Goal: Transaction & Acquisition: Purchase product/service

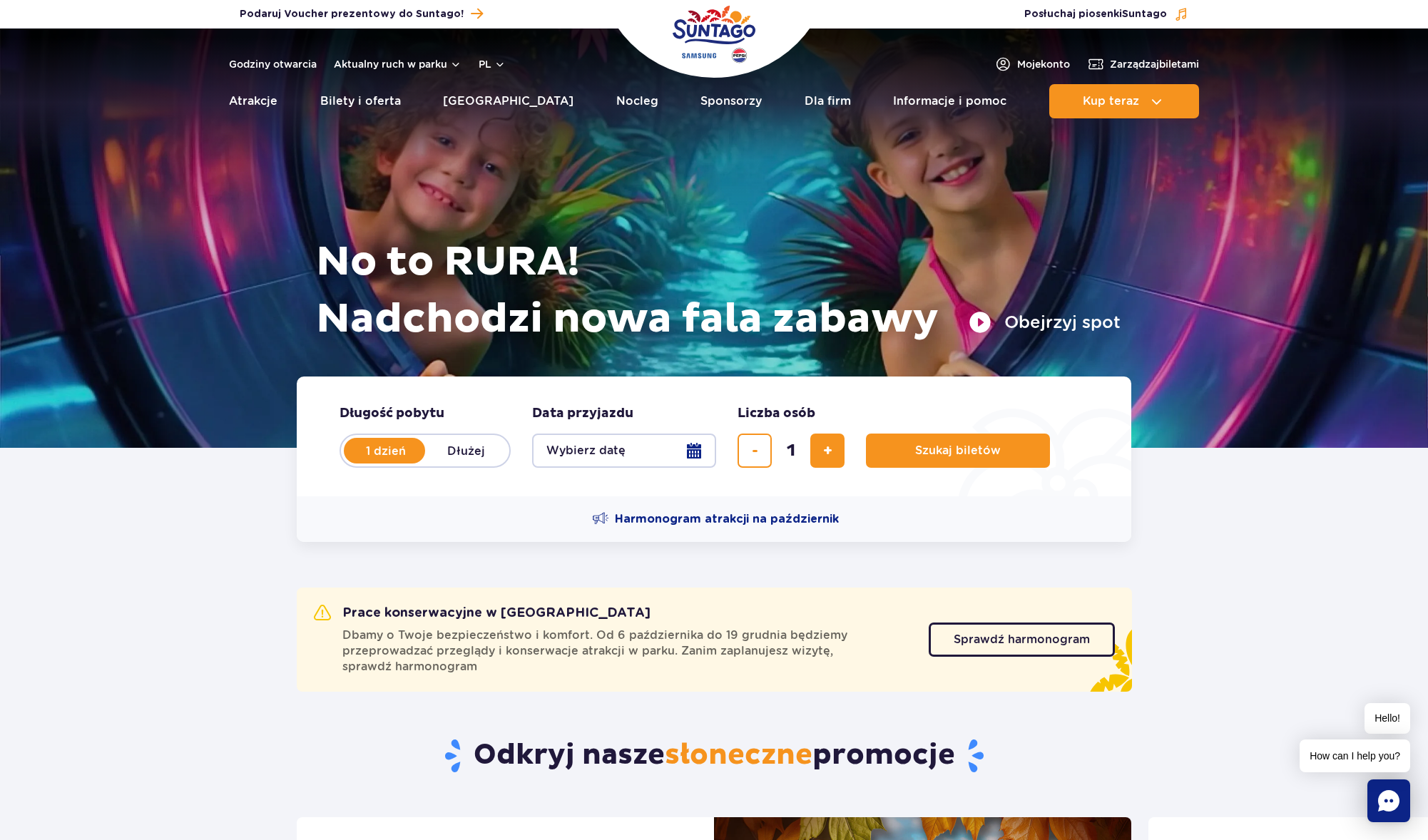
click at [699, 451] on button "Wybierz datę" at bounding box center [623, 450] width 184 height 34
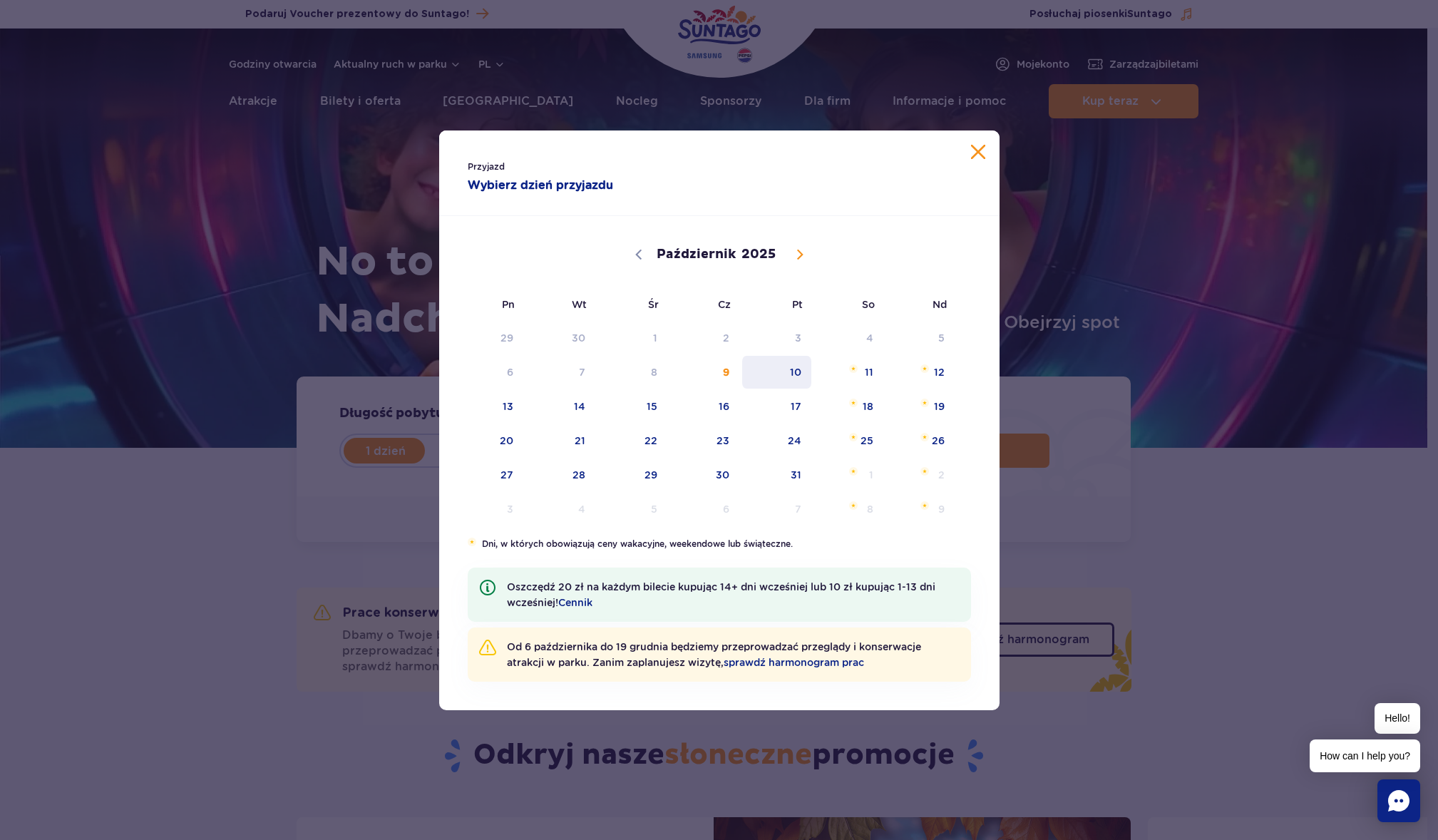
click at [780, 376] on span "10" at bounding box center [777, 371] width 72 height 33
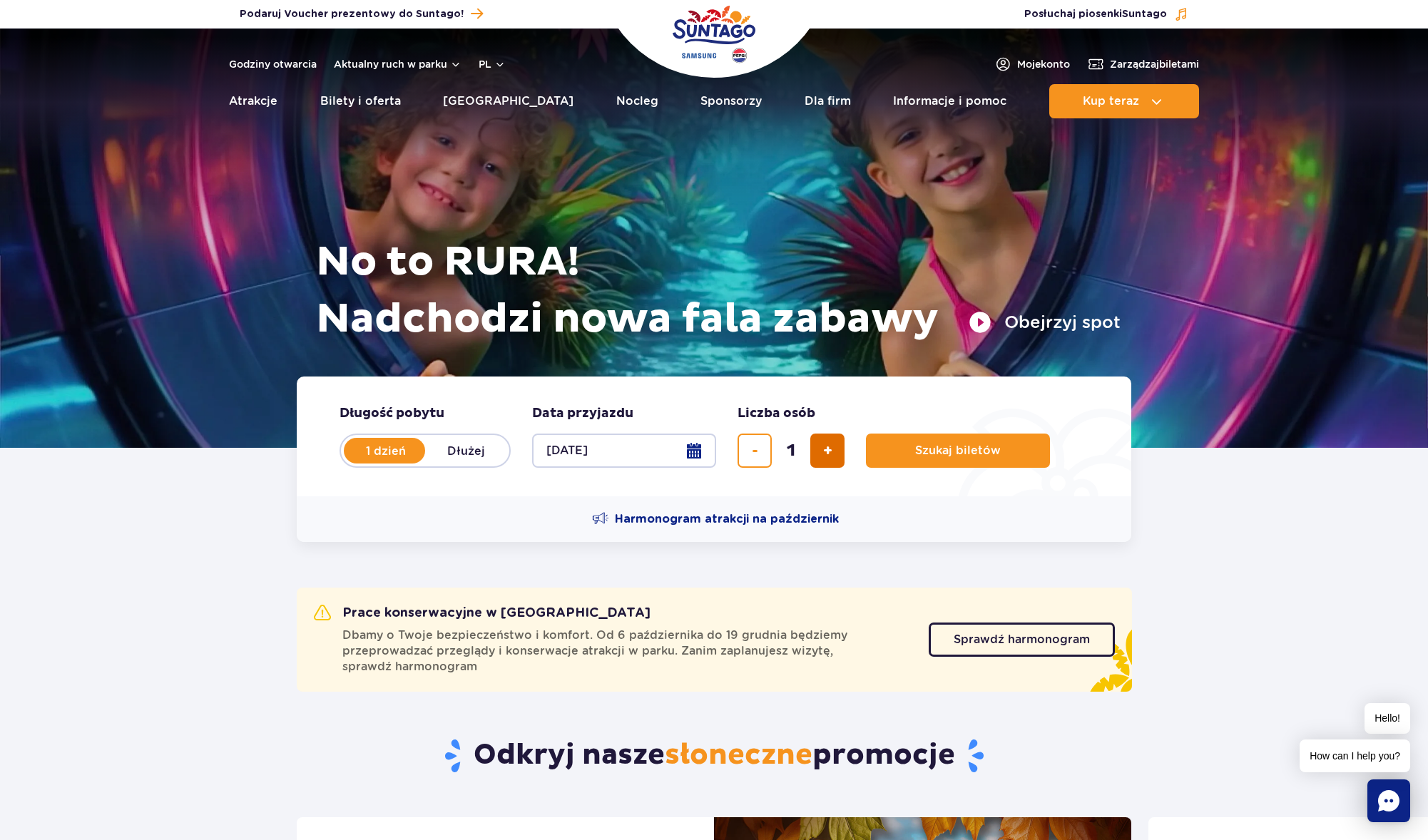
click at [833, 441] on button "dodaj bilet" at bounding box center [828, 450] width 34 height 34
type input "3"
click at [951, 448] on span "Szukaj biletów" at bounding box center [952, 450] width 86 height 13
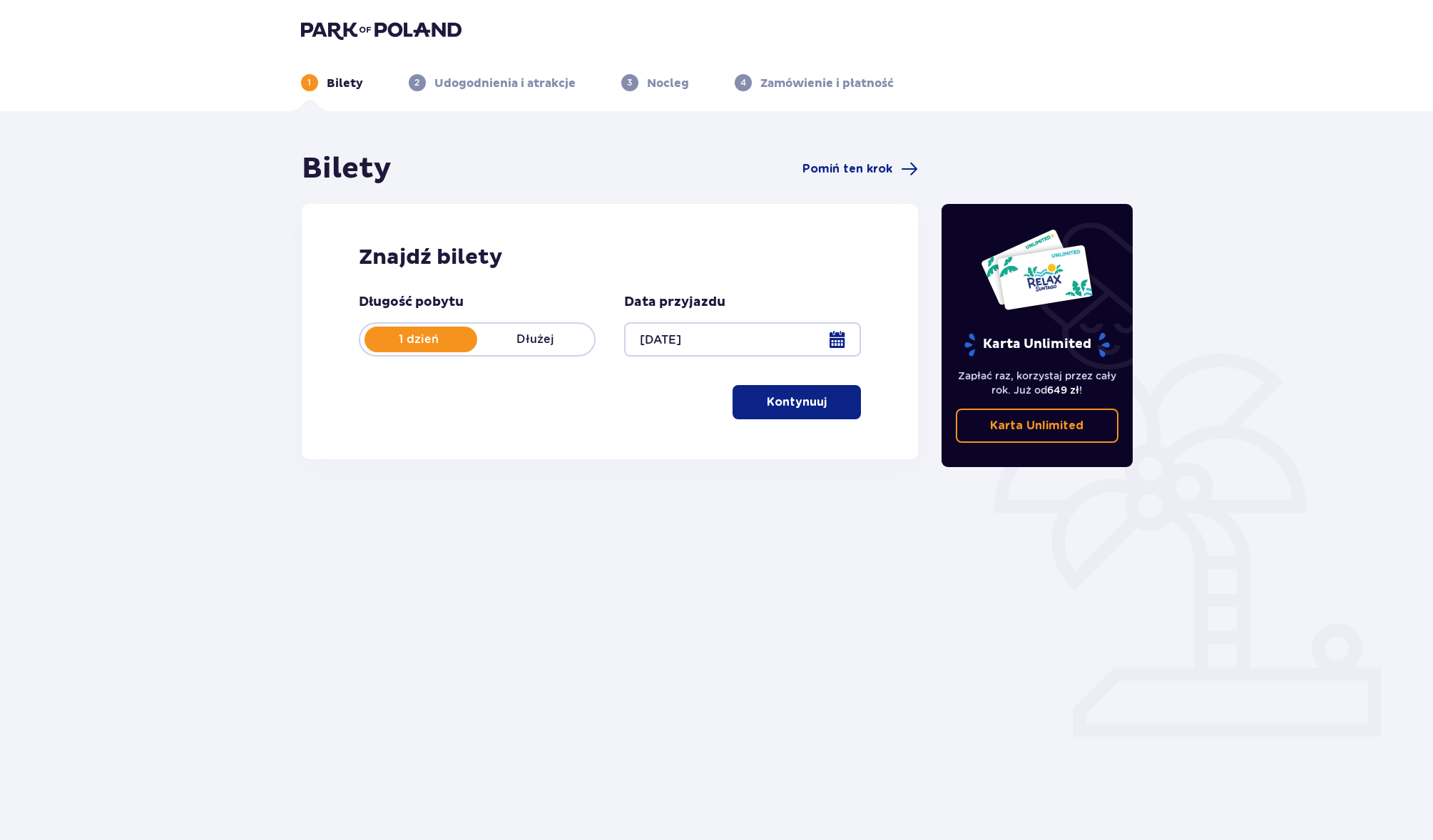
click at [814, 401] on p "Kontynuuj" at bounding box center [797, 402] width 60 height 16
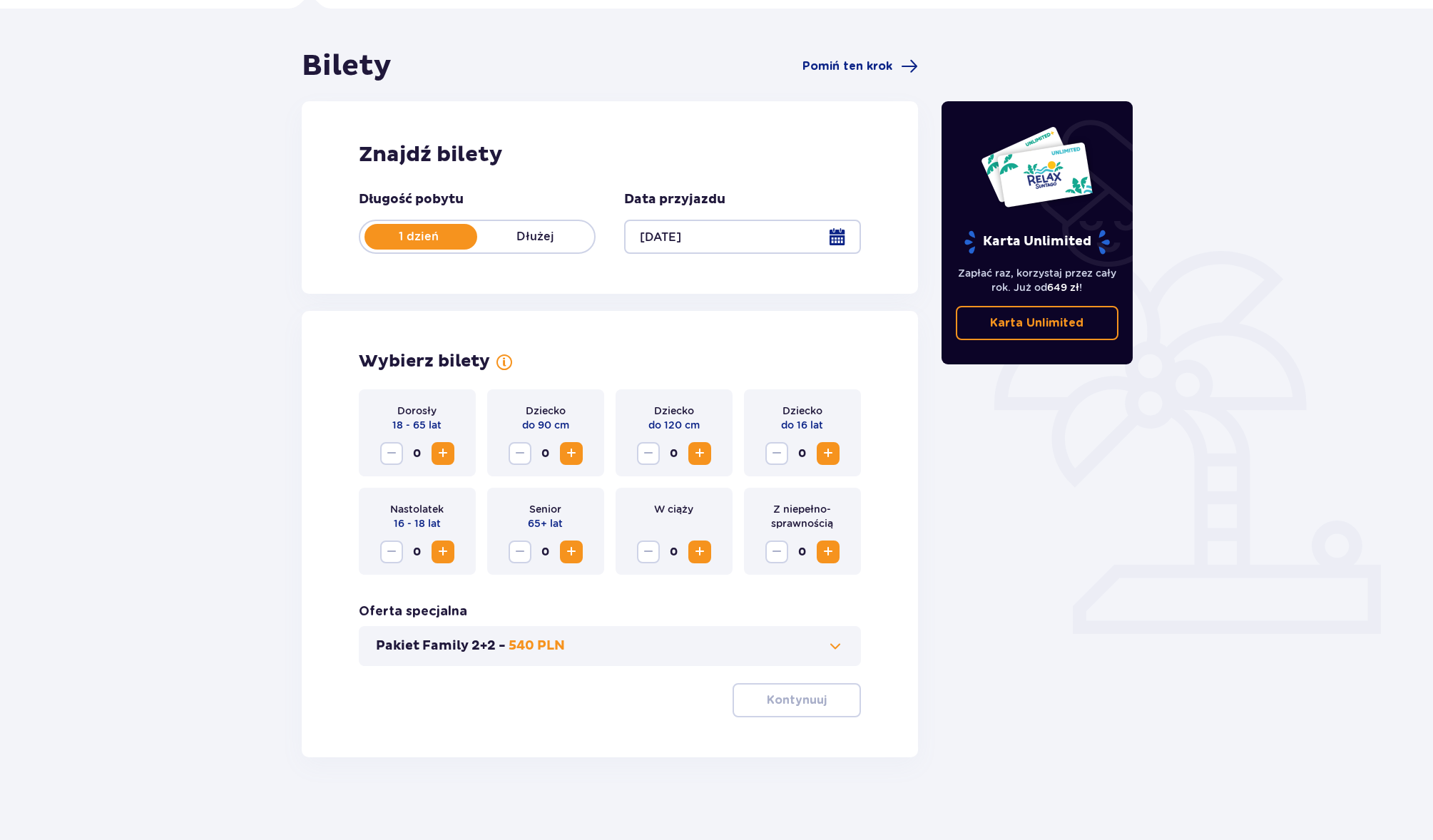
scroll to position [105, 0]
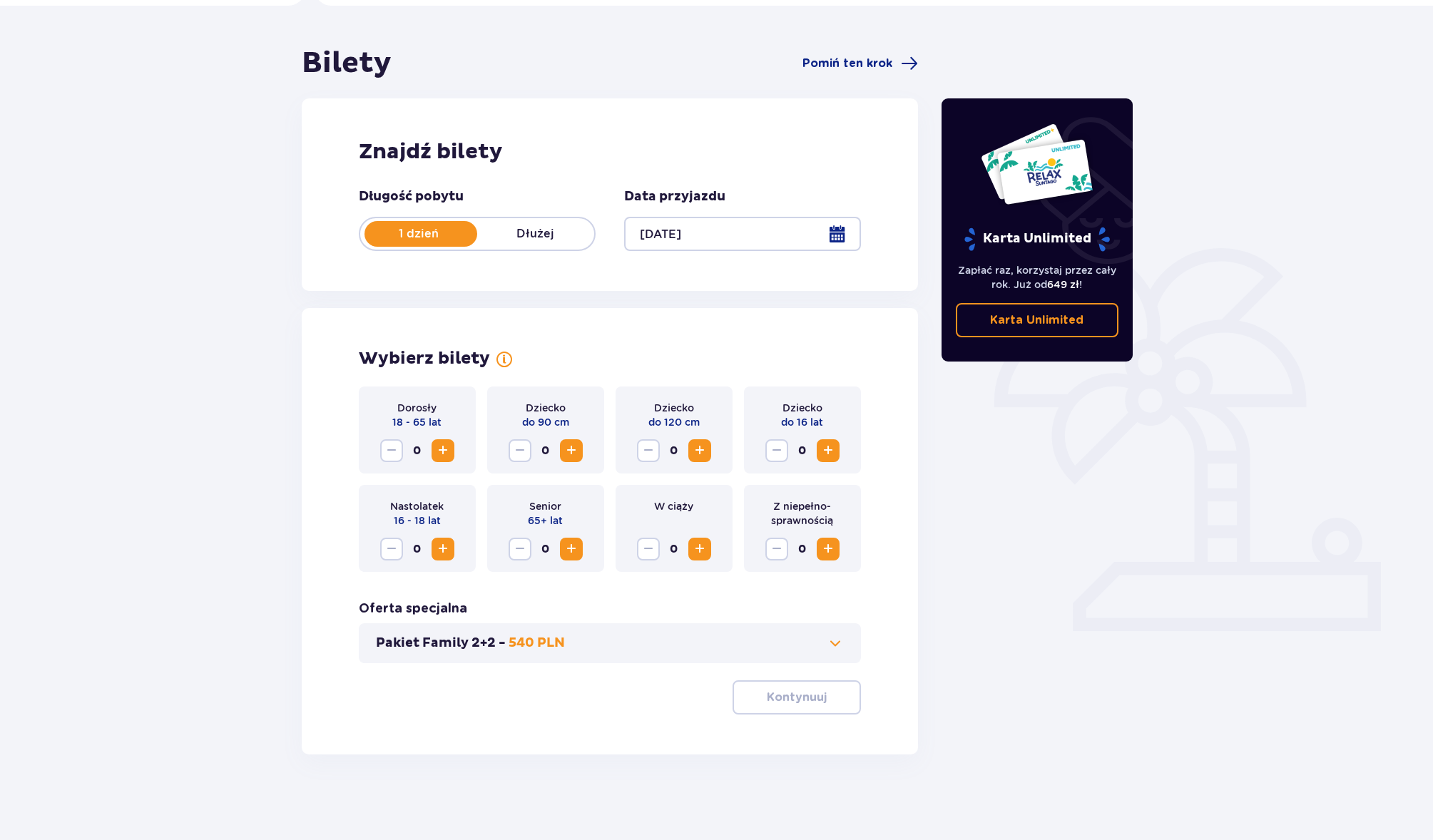
click at [443, 450] on span "Zwiększ" at bounding box center [442, 450] width 17 height 17
click at [817, 697] on button "Kontynuuj" at bounding box center [796, 697] width 128 height 34
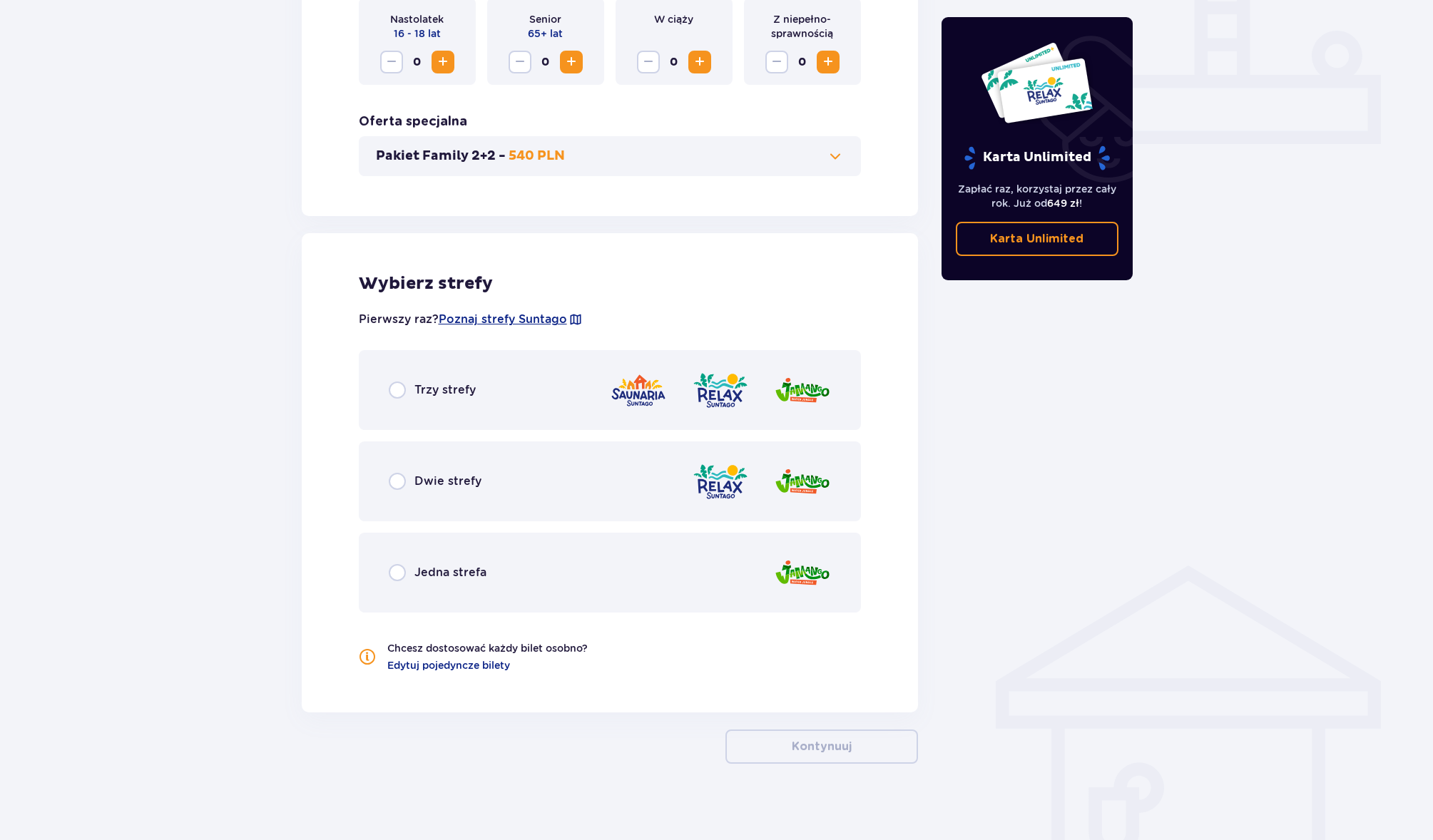
scroll to position [601, 0]
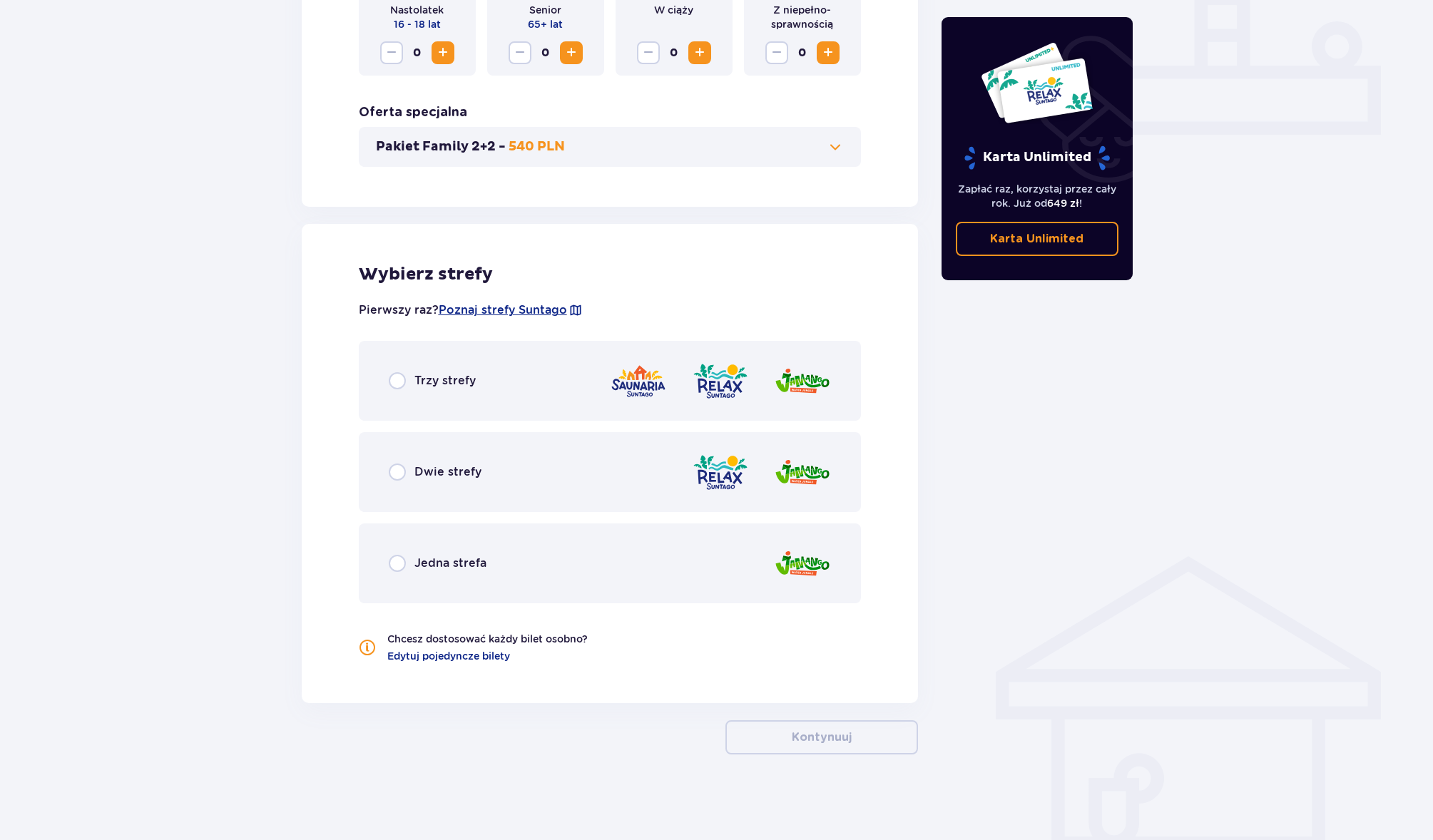
click at [464, 383] on span "Trzy strefy" at bounding box center [445, 381] width 62 height 16
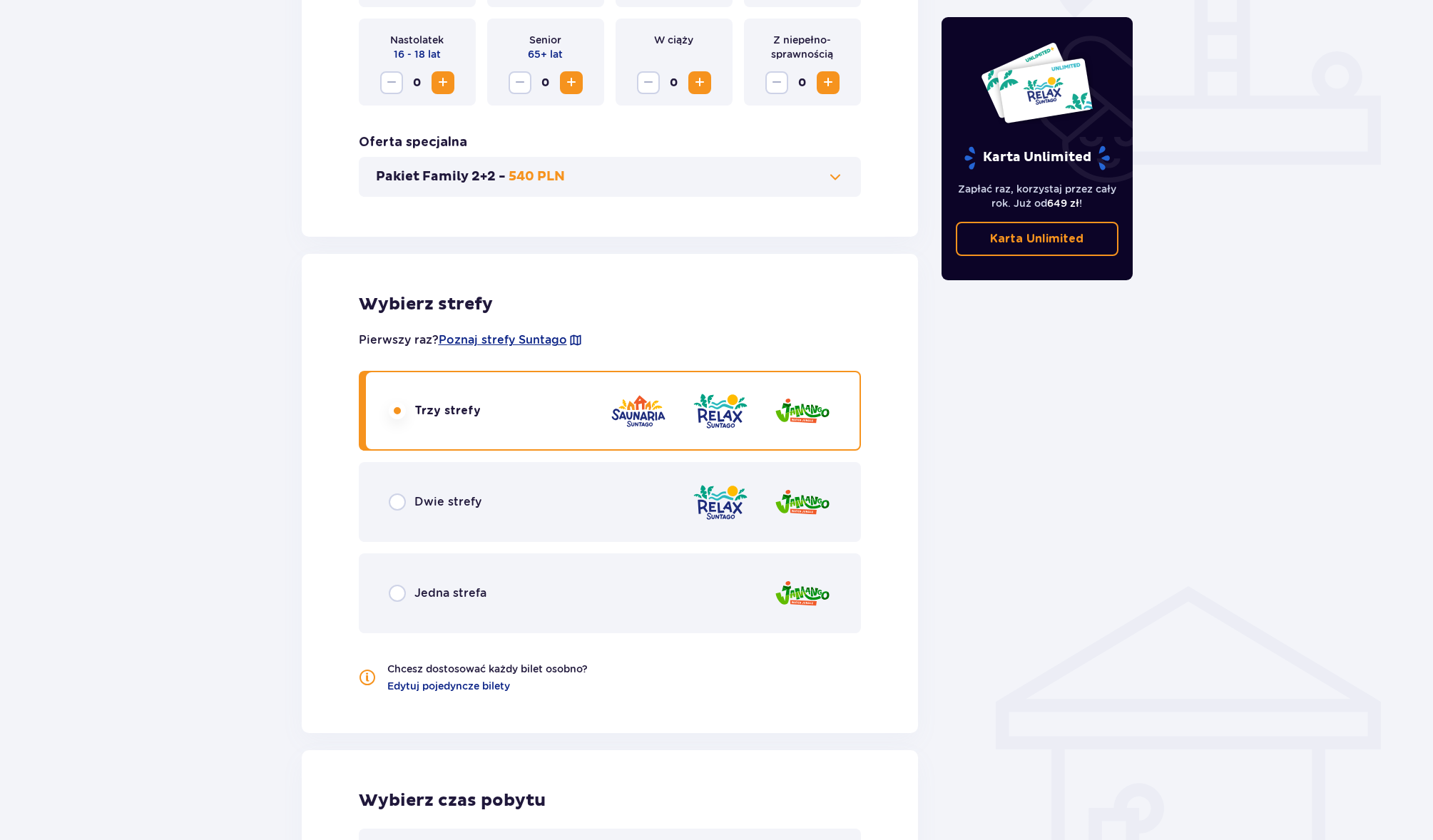
scroll to position [924, 0]
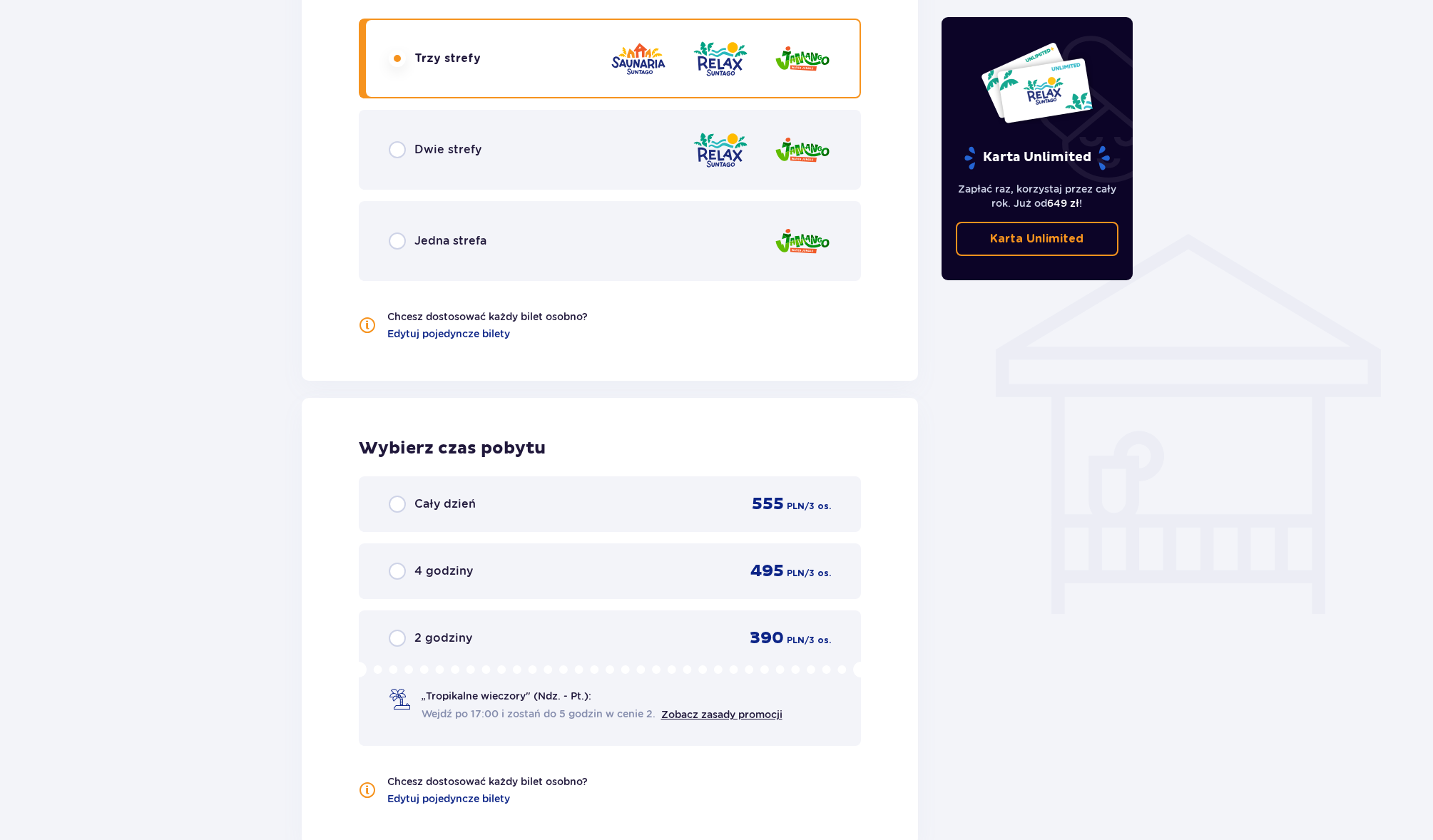
click at [721, 654] on div "2 godziny 390 PLN / 3 os. „Tropikalne wieczory" (Ndz. - Pt.): Wejdź po 17:00 i …" at bounding box center [609, 678] width 503 height 135
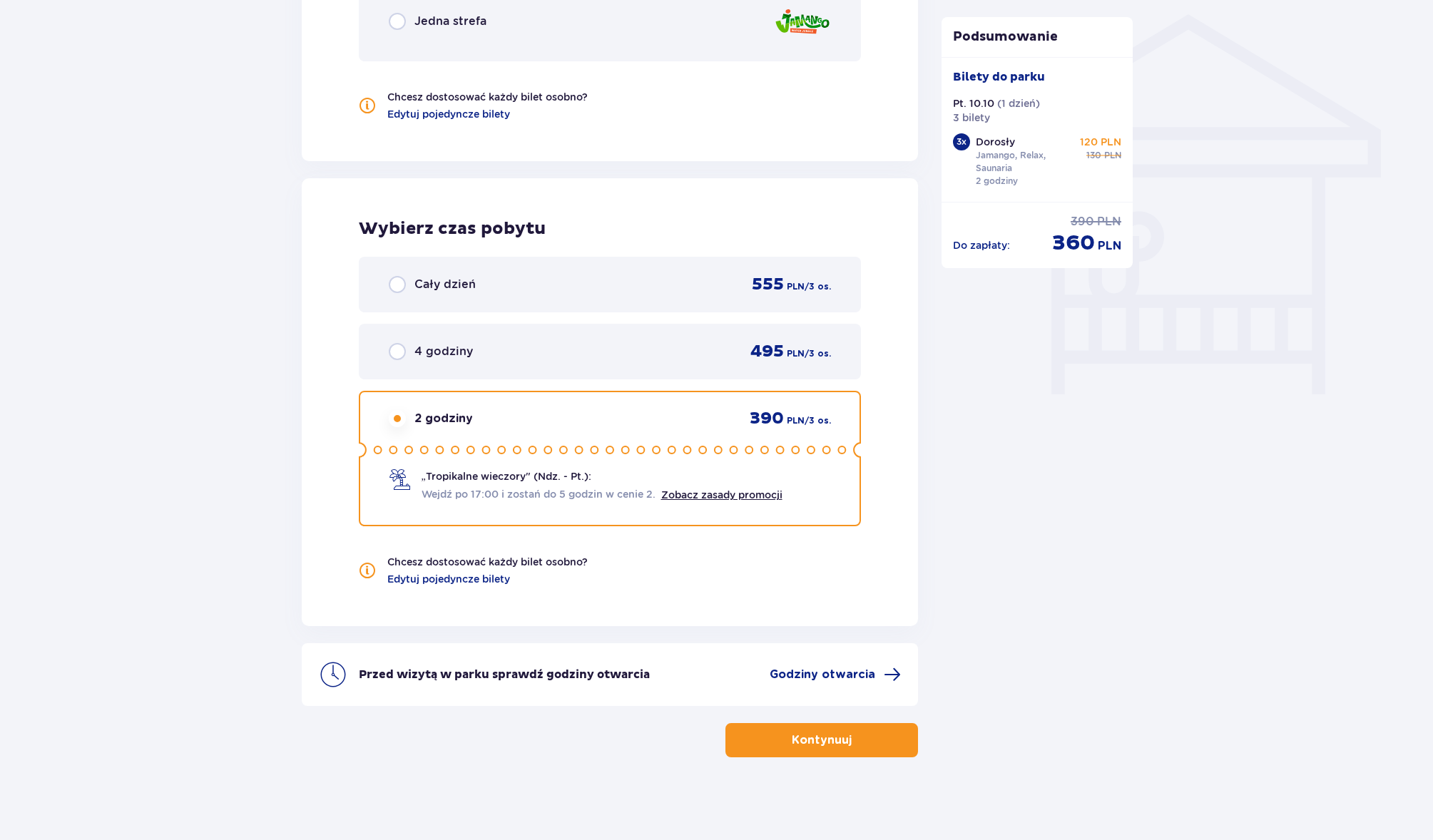
scroll to position [1147, 0]
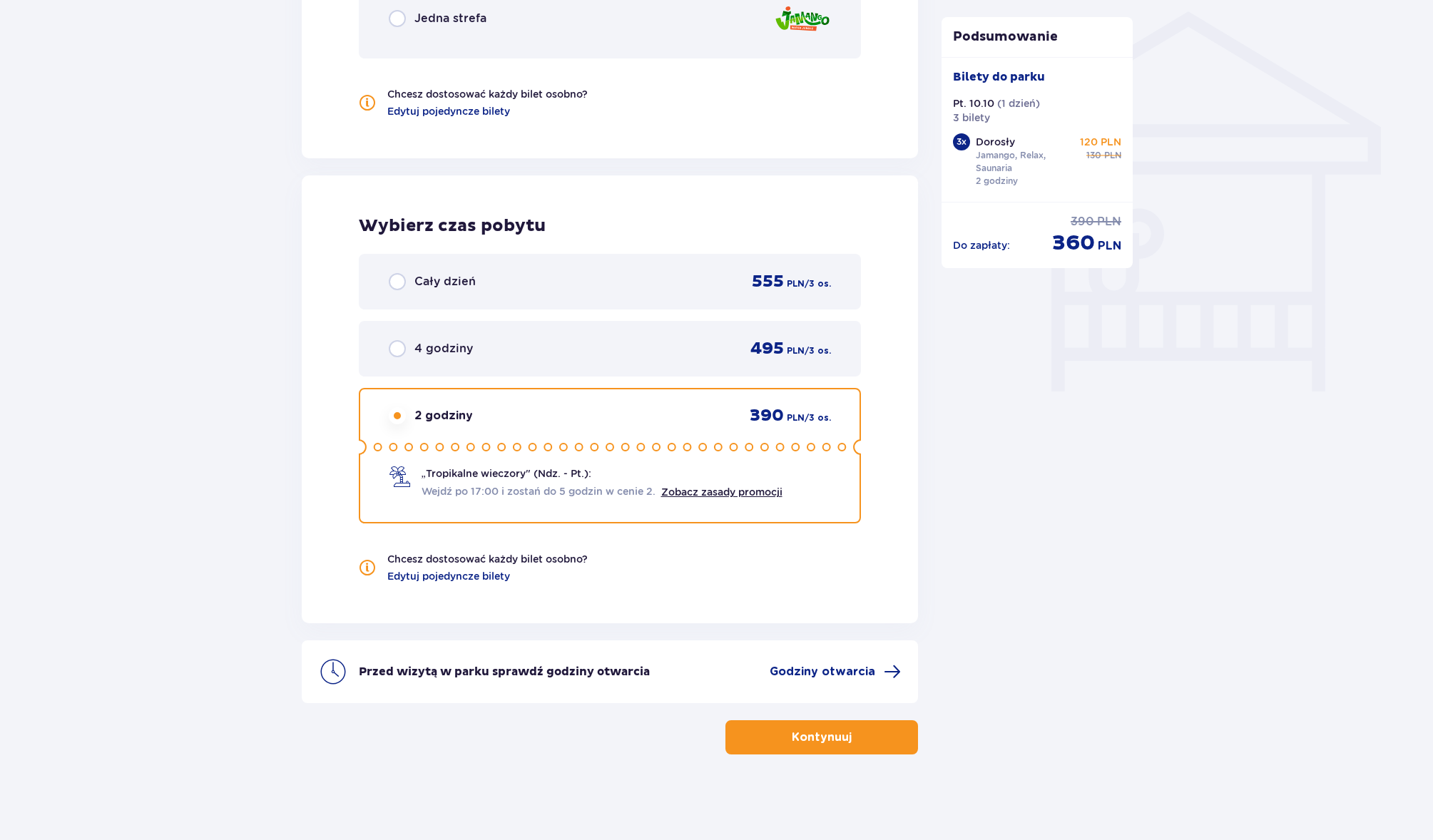
click at [832, 735] on p "Kontynuuj" at bounding box center [822, 737] width 60 height 16
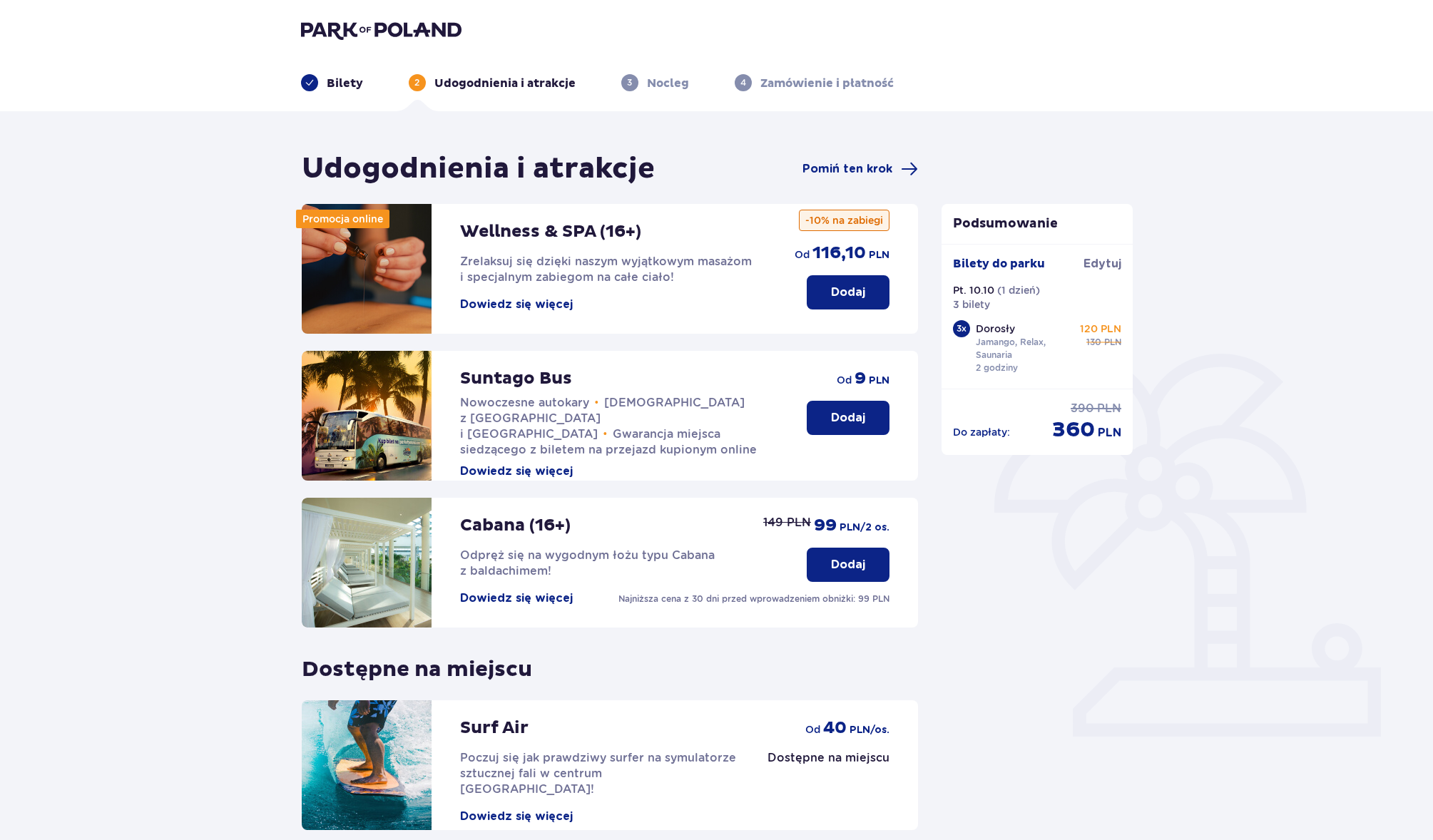
click at [866, 179] on div "Udogodnienia i atrakcje Pomiń ten krok" at bounding box center [609, 169] width 616 height 36
click at [867, 168] on span "Pomiń ten krok" at bounding box center [847, 169] width 90 height 16
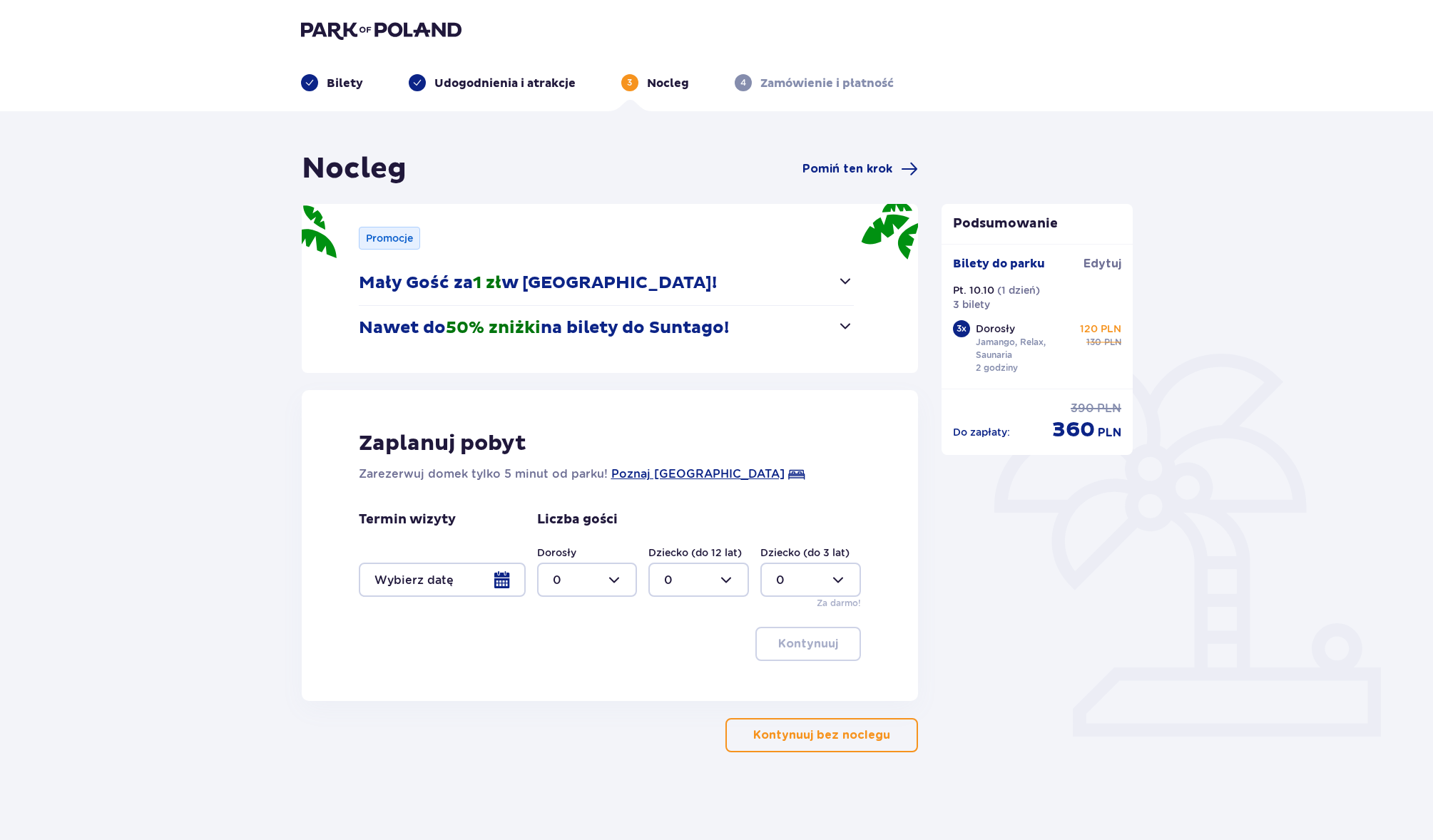
click at [867, 168] on span "Pomiń ten krok" at bounding box center [847, 169] width 90 height 16
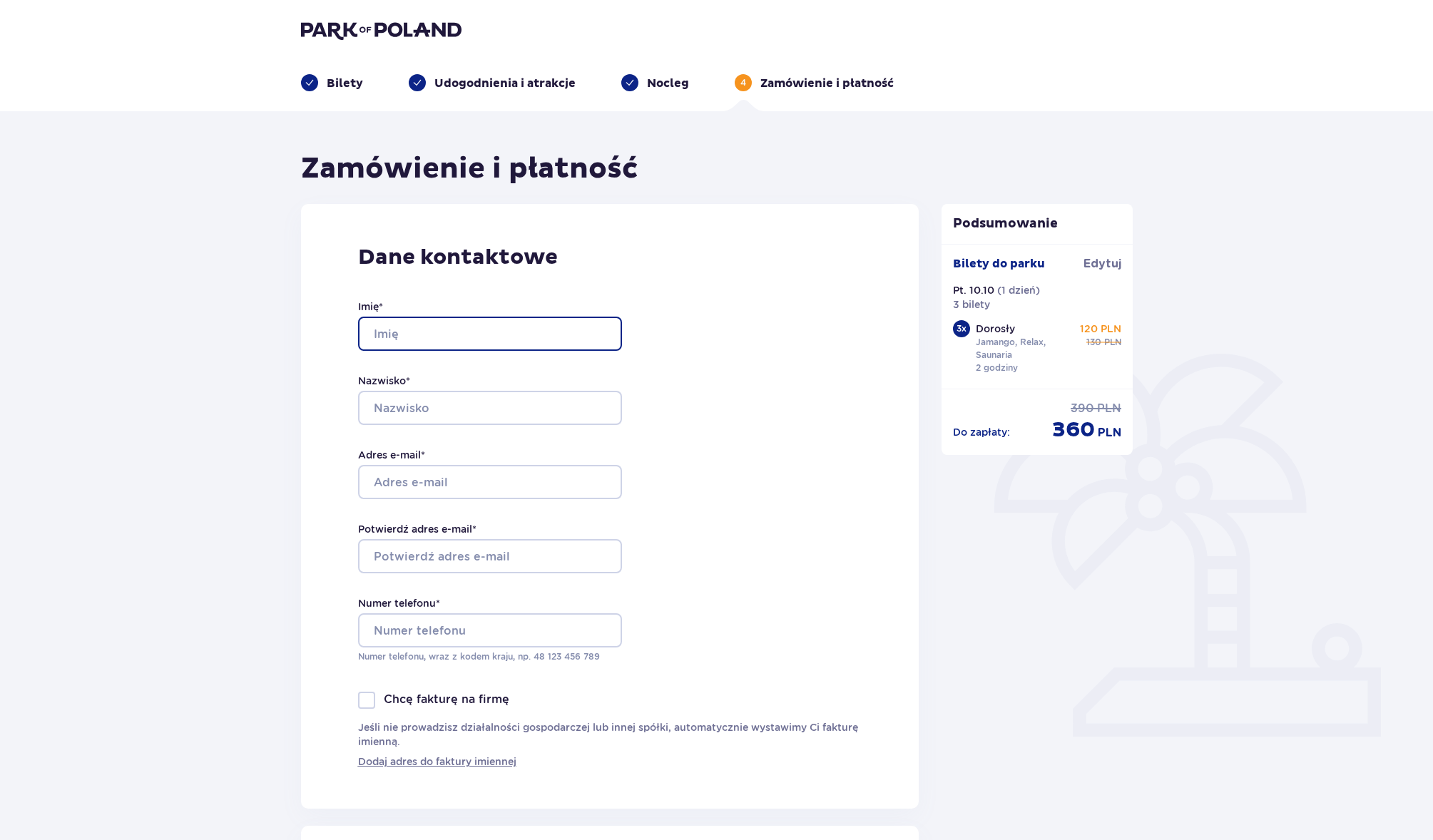
click at [426, 332] on input "Imię *" at bounding box center [490, 333] width 264 height 34
type input "[PERSON_NAME]"
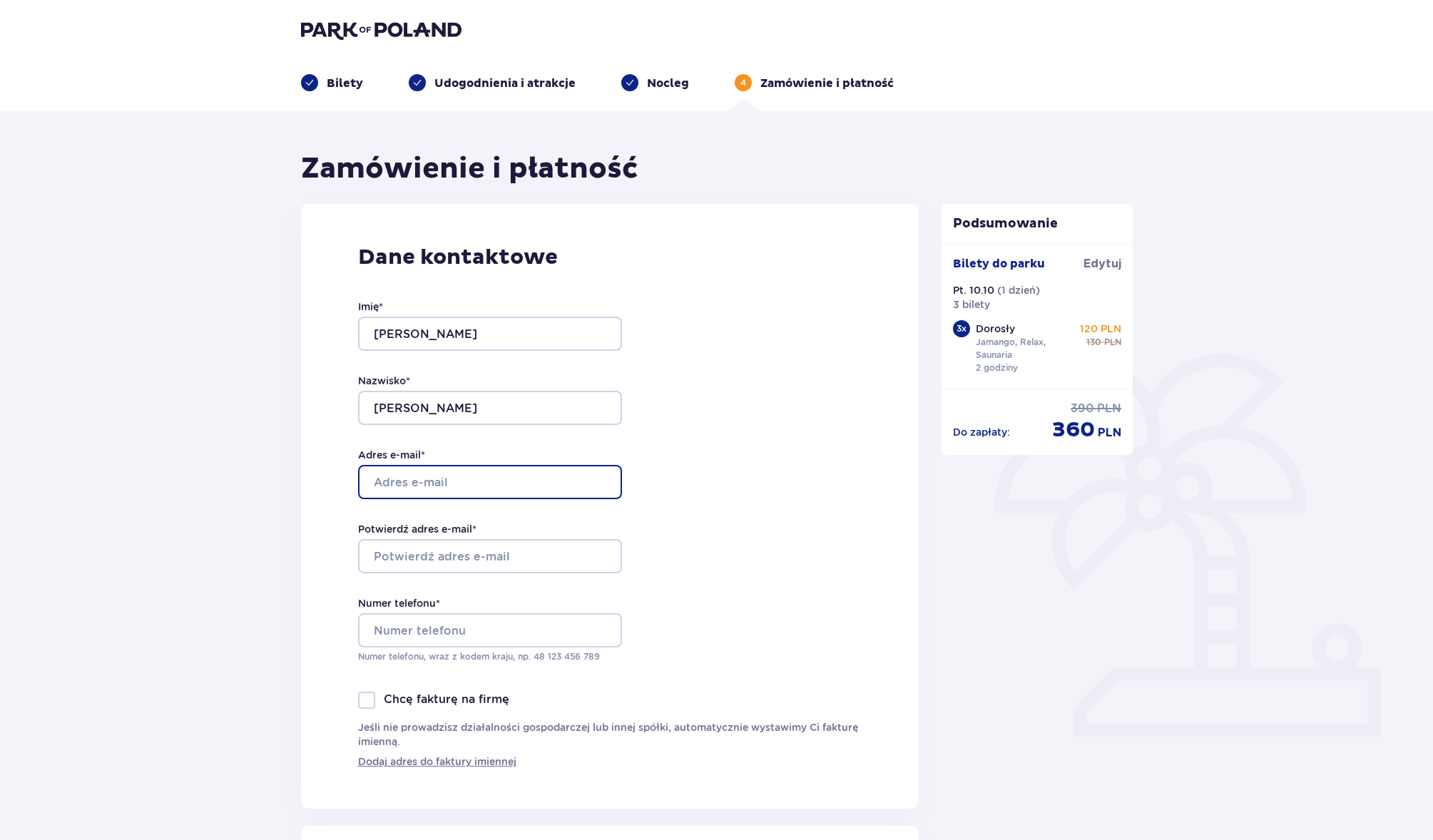
type input "[PERSON_NAME][EMAIL_ADDRESS][DOMAIN_NAME]"
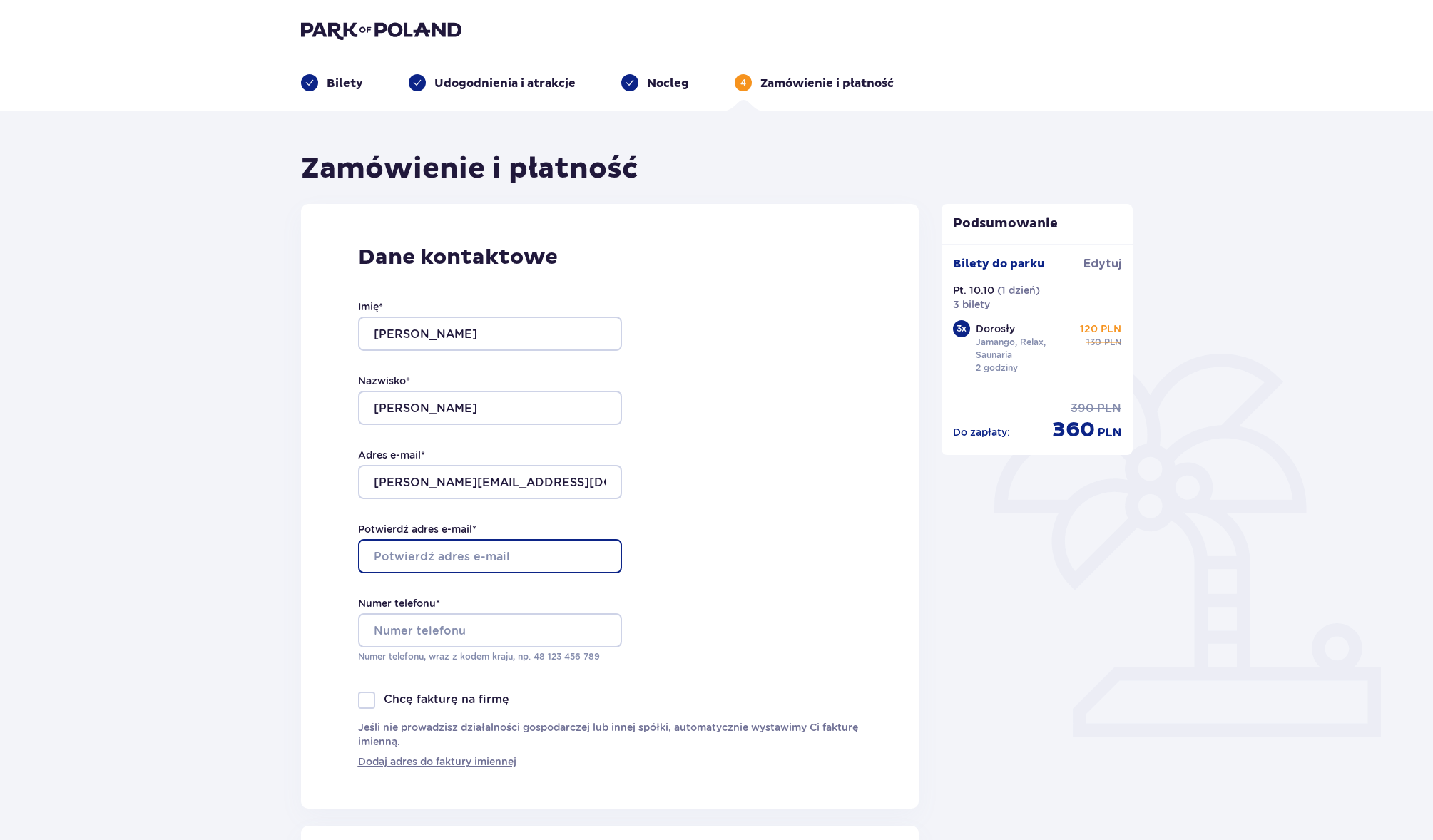
type input "[PERSON_NAME][EMAIL_ADDRESS][DOMAIN_NAME]"
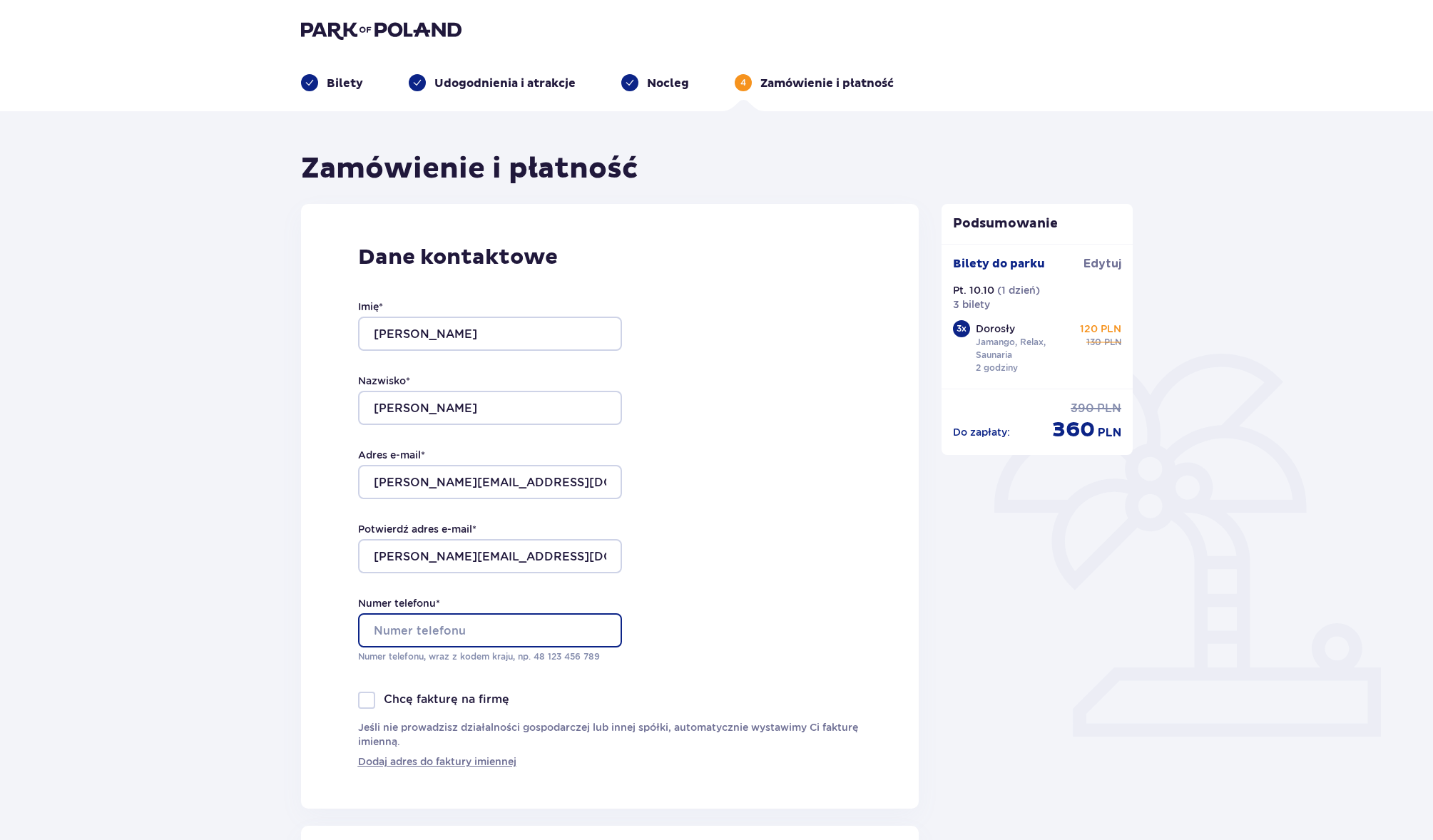
type input "504698120"
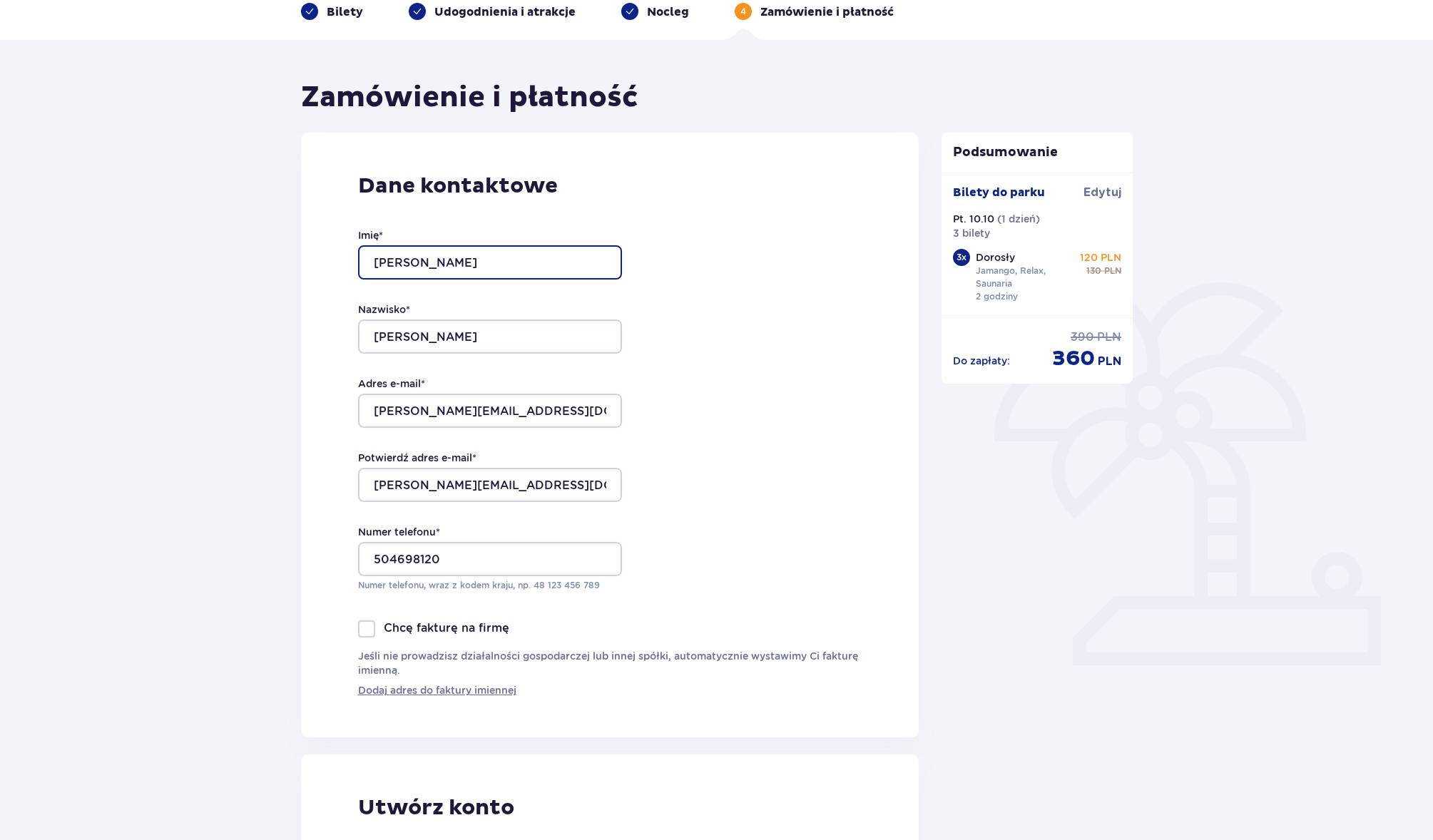
scroll to position [142, 0]
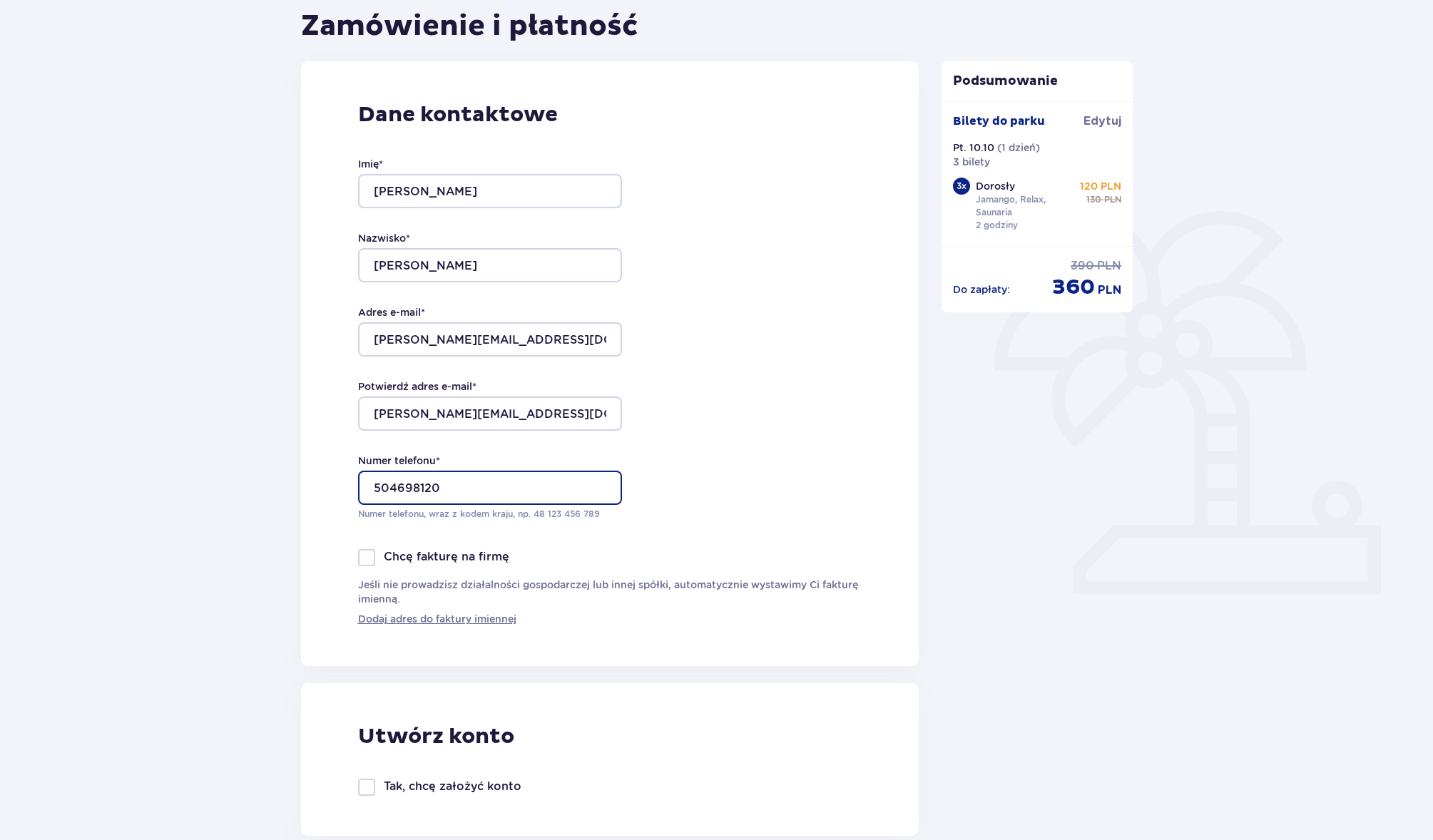
click at [370, 487] on input "504698120" at bounding box center [490, 488] width 264 height 34
click at [824, 505] on div "Dane kontaktowe Imię * [PERSON_NAME] * [PERSON_NAME] Adres e-mail * [PERSON_NAM…" at bounding box center [609, 363] width 618 height 604
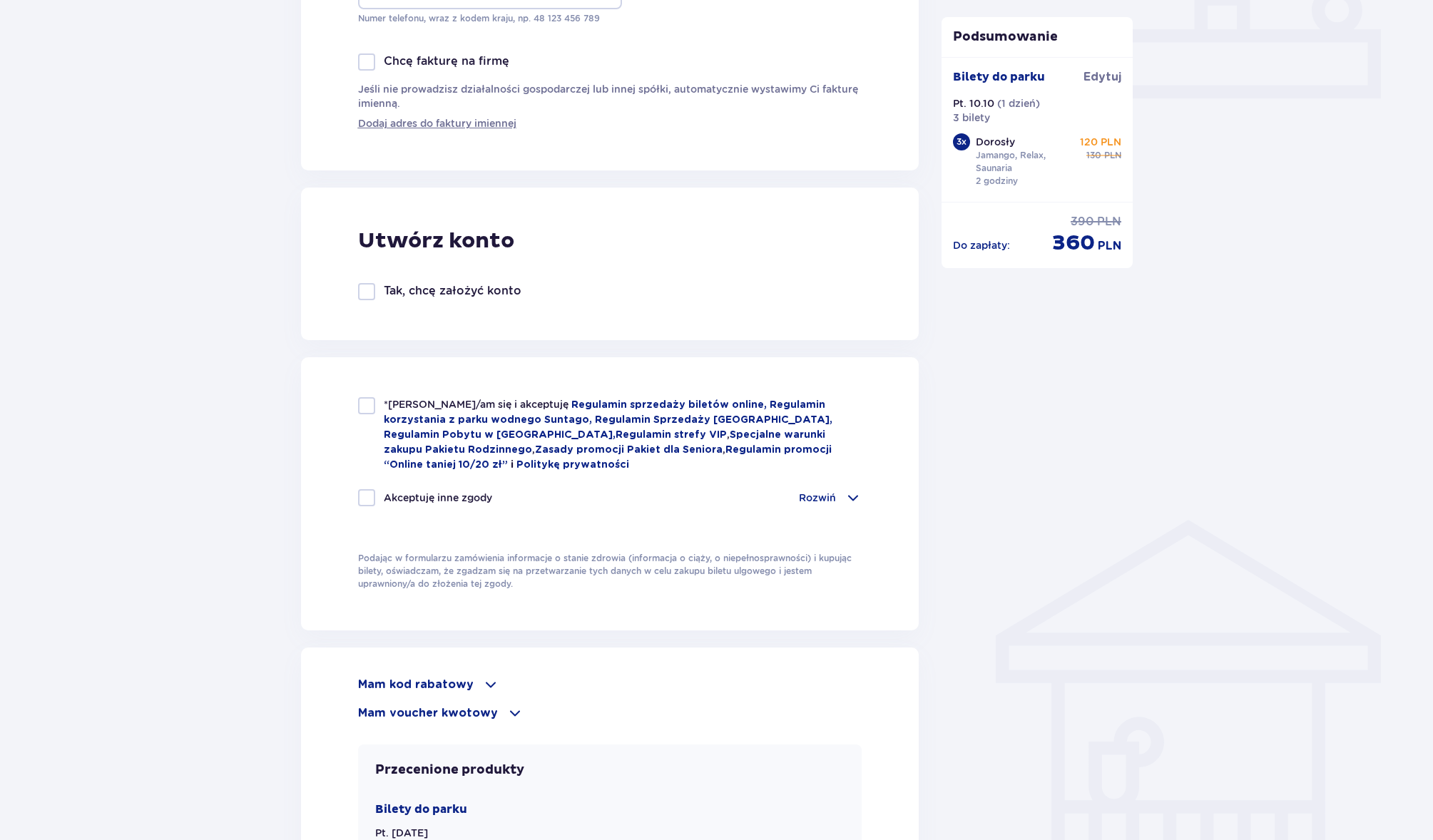
scroll to position [642, 0]
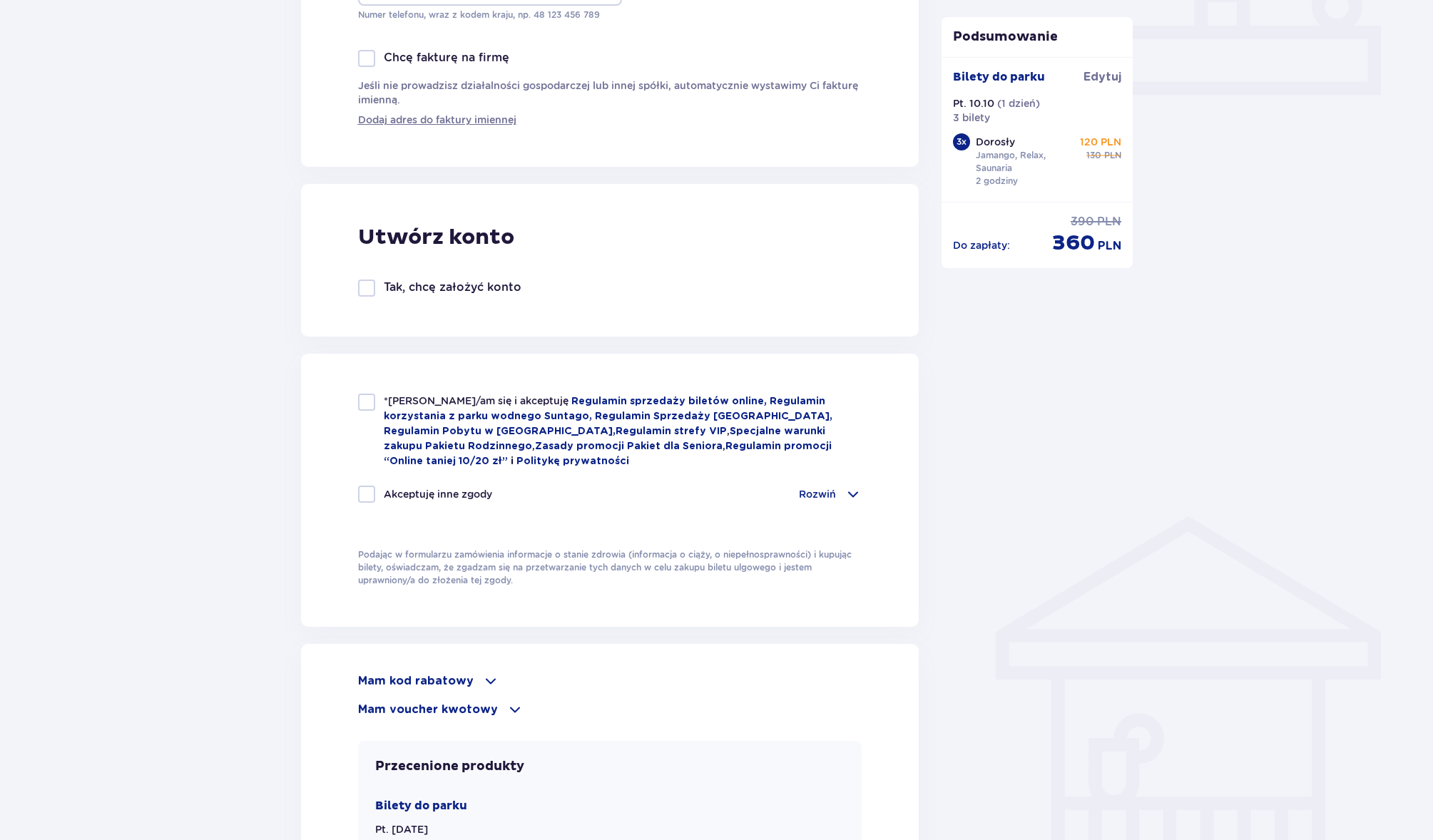
click at [367, 409] on div at bounding box center [366, 401] width 17 height 17
checkbox input "true"
click at [845, 488] on span at bounding box center [852, 494] width 17 height 17
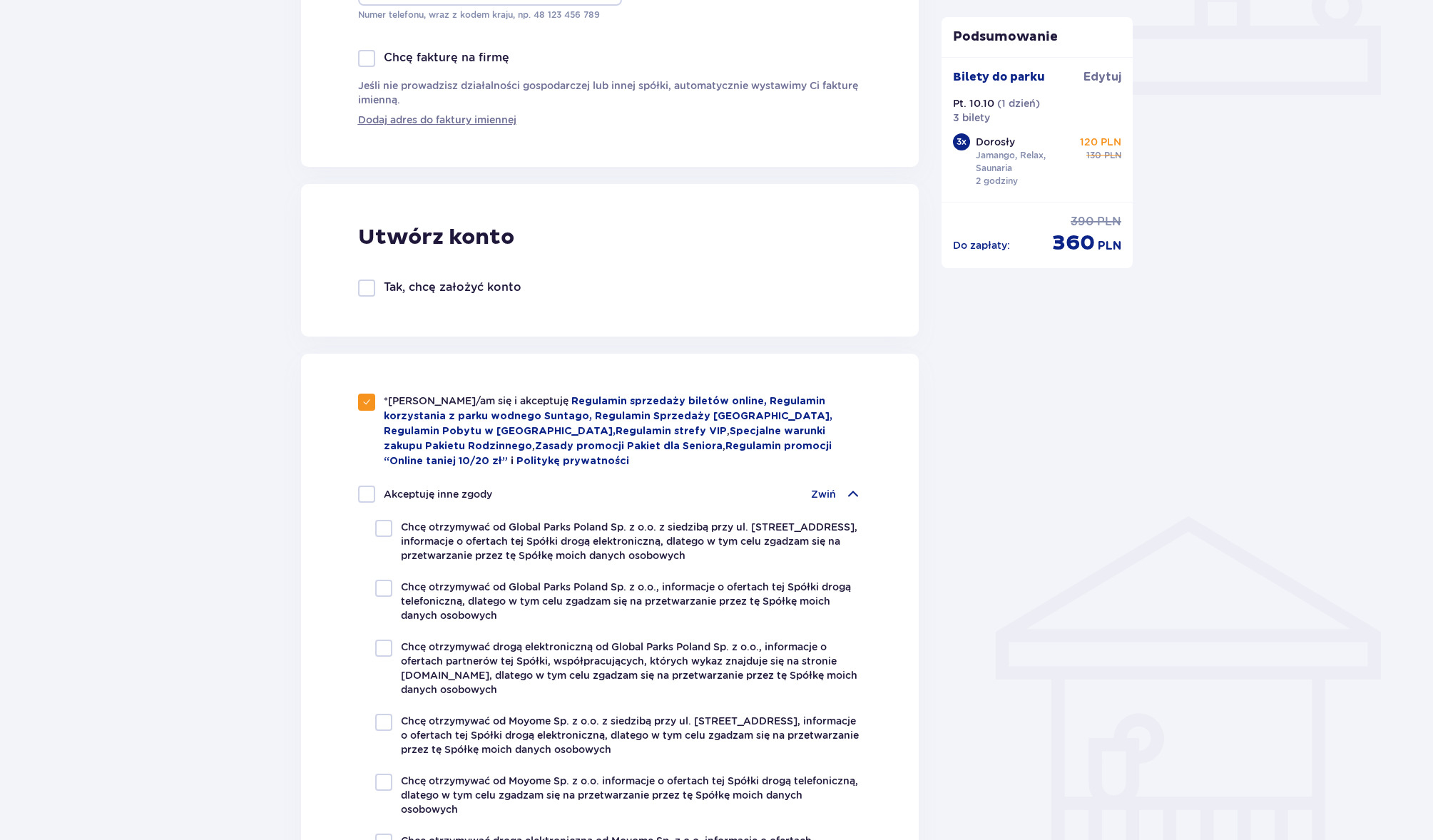
click at [845, 488] on span at bounding box center [852, 494] width 17 height 17
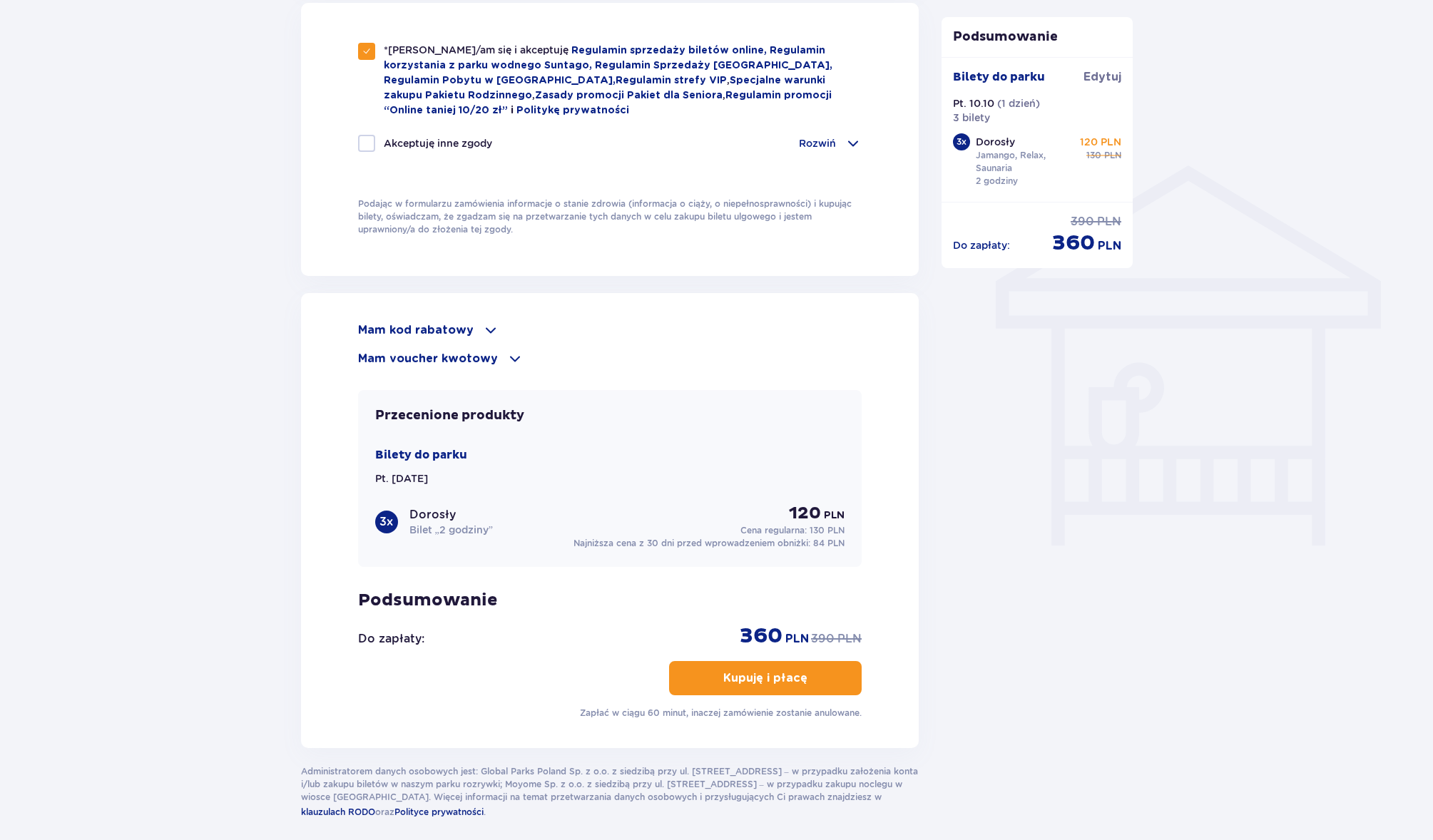
scroll to position [998, 0]
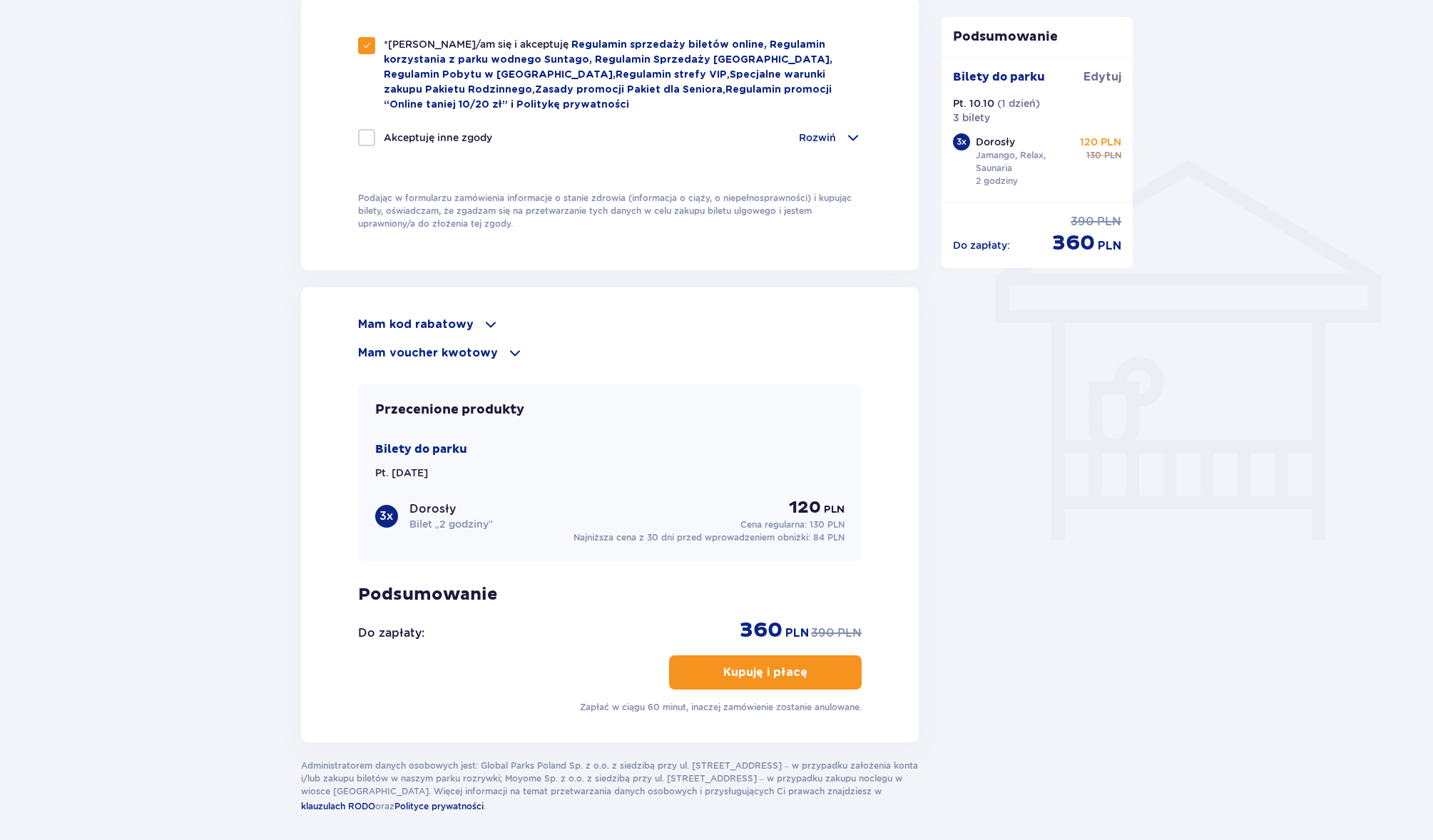
click at [764, 674] on p "Kupuję i płacę" at bounding box center [765, 672] width 85 height 16
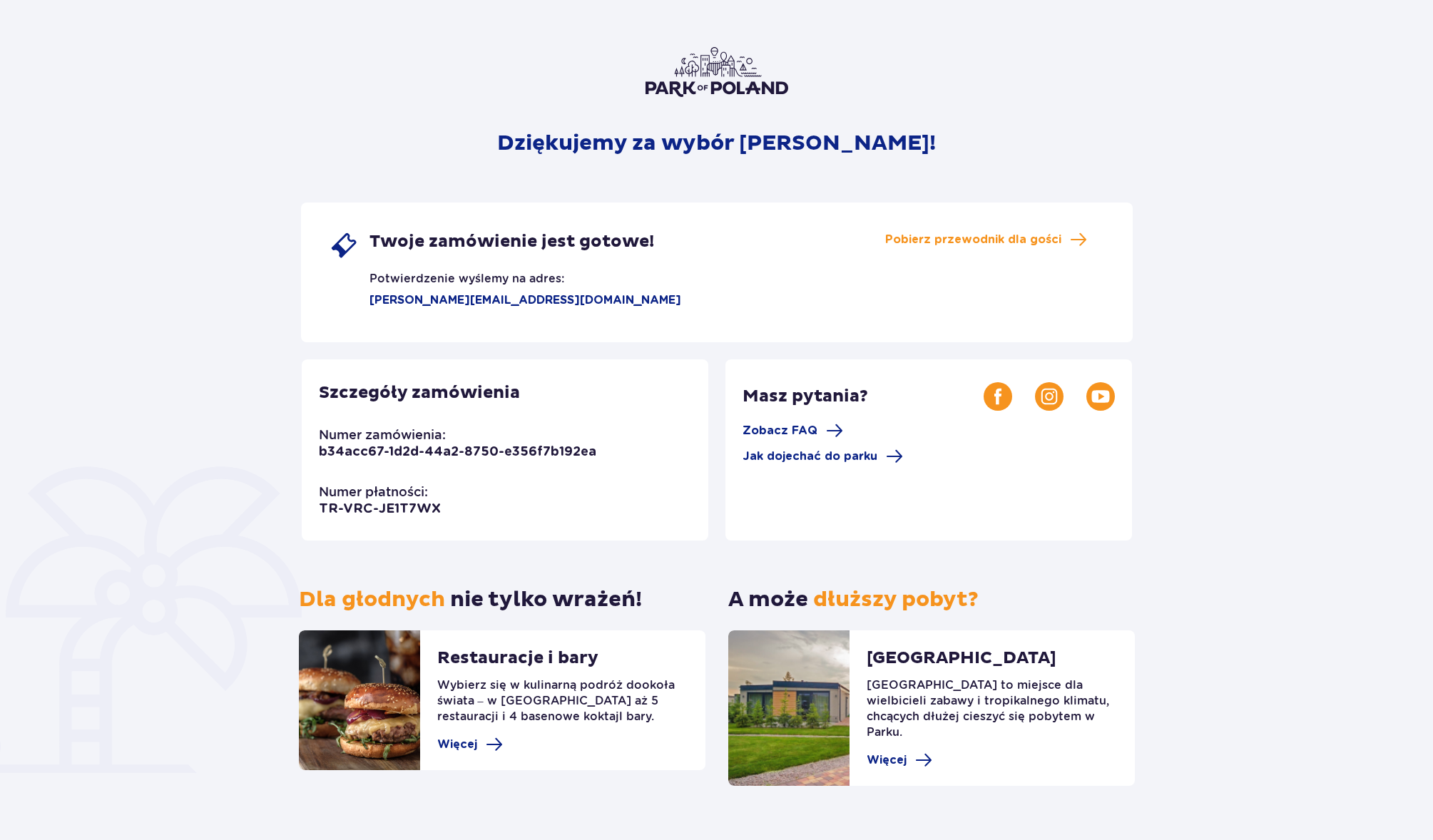
scroll to position [83, 0]
